Goal: Task Accomplishment & Management: Use online tool/utility

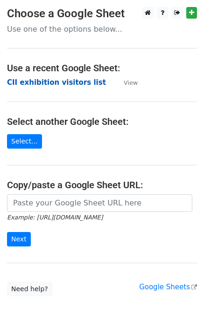
click at [32, 81] on strong "CII exhibition visitors list" at bounding box center [56, 82] width 99 height 8
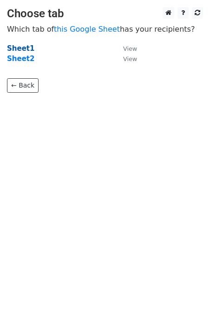
click at [17, 51] on strong "Sheet1" at bounding box center [20, 48] width 27 height 8
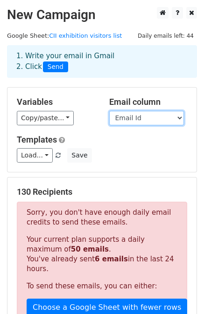
click at [150, 118] on select "Title Name Email Id" at bounding box center [146, 118] width 75 height 14
click at [109, 111] on select "Title Name Email Id" at bounding box center [146, 118] width 75 height 14
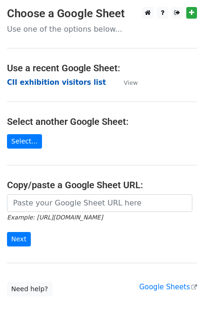
click at [56, 81] on strong "CII exhibition visitors list" at bounding box center [56, 82] width 99 height 8
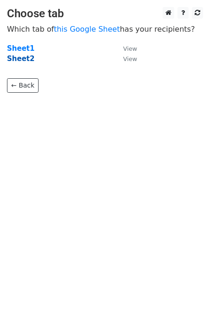
click at [23, 60] on strong "Sheet2" at bounding box center [20, 58] width 27 height 8
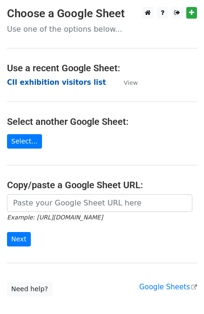
click at [62, 84] on strong "CII exhibition visitors list" at bounding box center [56, 82] width 99 height 8
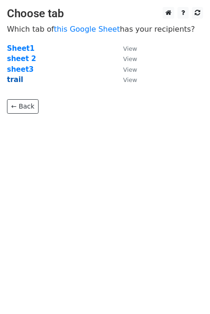
click at [16, 80] on strong "trail" at bounding box center [15, 79] width 16 height 8
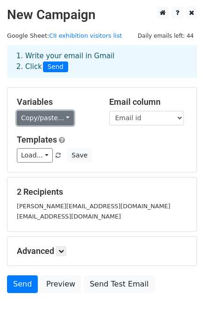
click at [46, 116] on link "Copy/paste..." at bounding box center [45, 118] width 57 height 14
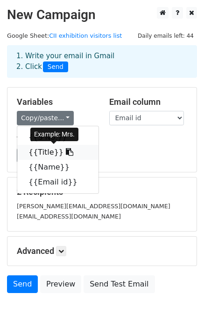
click at [43, 154] on link "{{Title}}" at bounding box center [57, 152] width 81 height 15
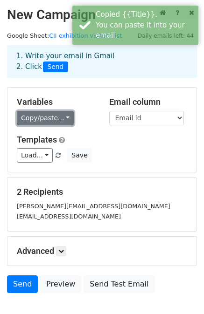
click at [53, 120] on link "Copy/paste..." at bounding box center [45, 118] width 57 height 14
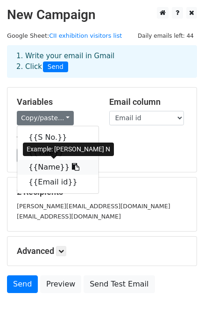
click at [48, 167] on link "{{Name}}" at bounding box center [57, 167] width 81 height 15
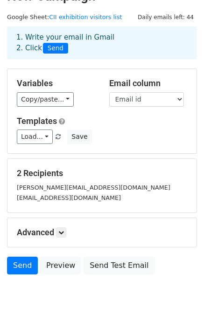
scroll to position [57, 0]
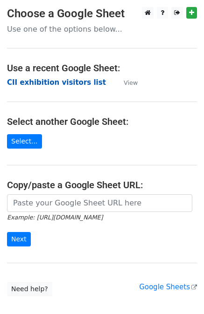
click at [24, 83] on strong "CII exhibition visitors list" at bounding box center [56, 82] width 99 height 8
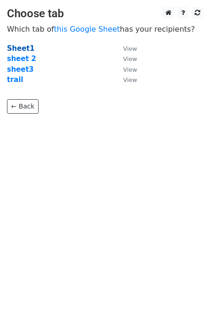
click at [13, 49] on strong "Sheet1" at bounding box center [20, 48] width 27 height 8
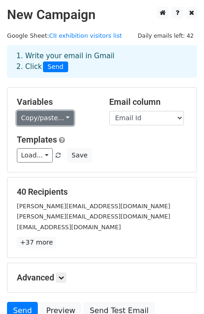
click at [52, 120] on link "Copy/paste..." at bounding box center [45, 118] width 57 height 14
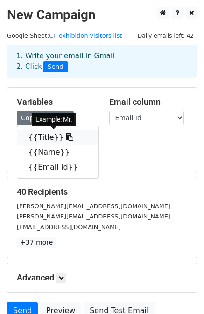
click at [40, 139] on link "{{Title}}" at bounding box center [57, 137] width 81 height 15
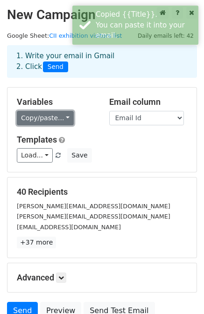
click at [41, 115] on link "Copy/paste..." at bounding box center [45, 118] width 57 height 14
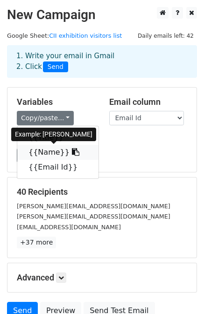
click at [43, 151] on link "{{Name}}" at bounding box center [57, 152] width 81 height 15
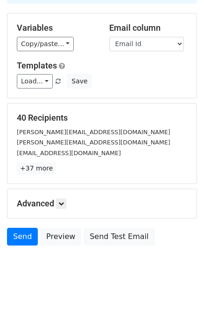
scroll to position [84, 0]
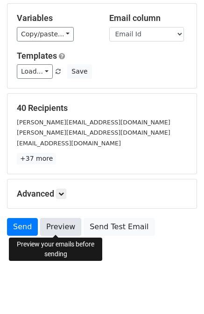
click at [54, 227] on link "Preview" at bounding box center [60, 227] width 41 height 18
click at [51, 227] on link "Preview" at bounding box center [60, 227] width 41 height 18
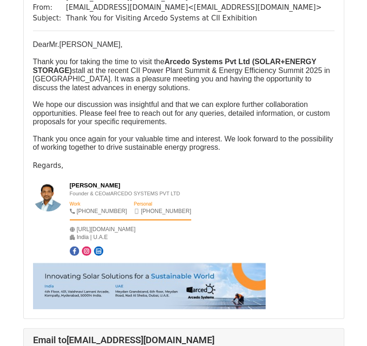
scroll to position [6799, 0]
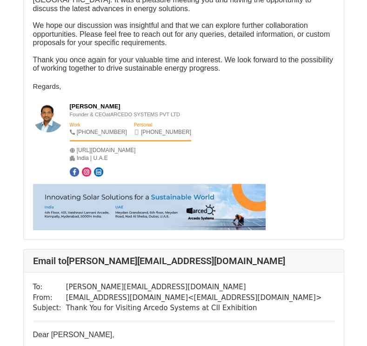
scroll to position [3307, 0]
